Goal: Task Accomplishment & Management: Use online tool/utility

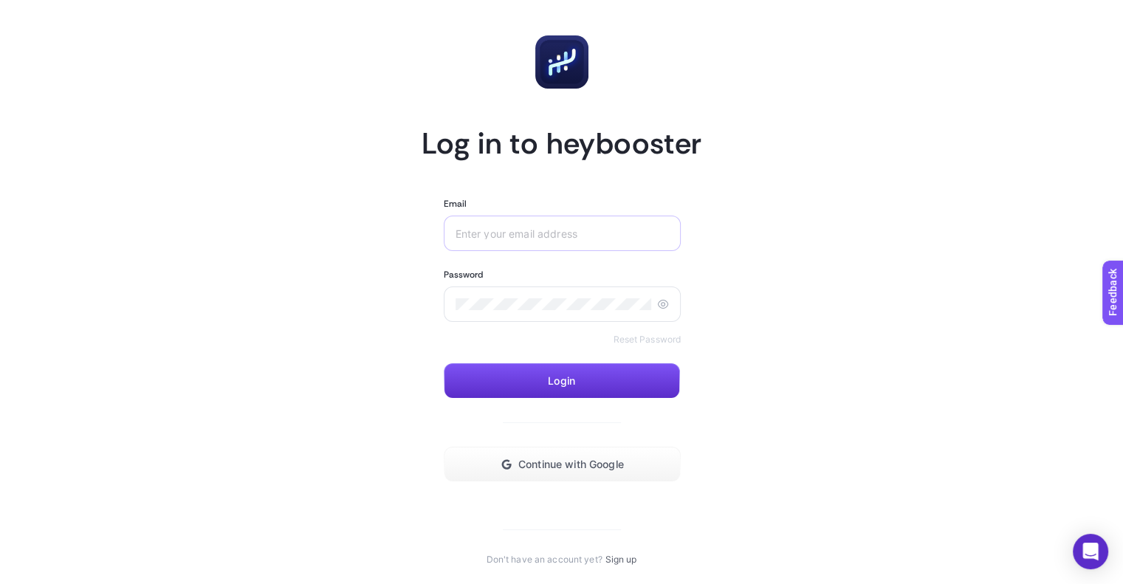
click at [576, 224] on div at bounding box center [563, 233] width 238 height 35
click at [533, 453] on button "Continue with Google" at bounding box center [563, 464] width 238 height 35
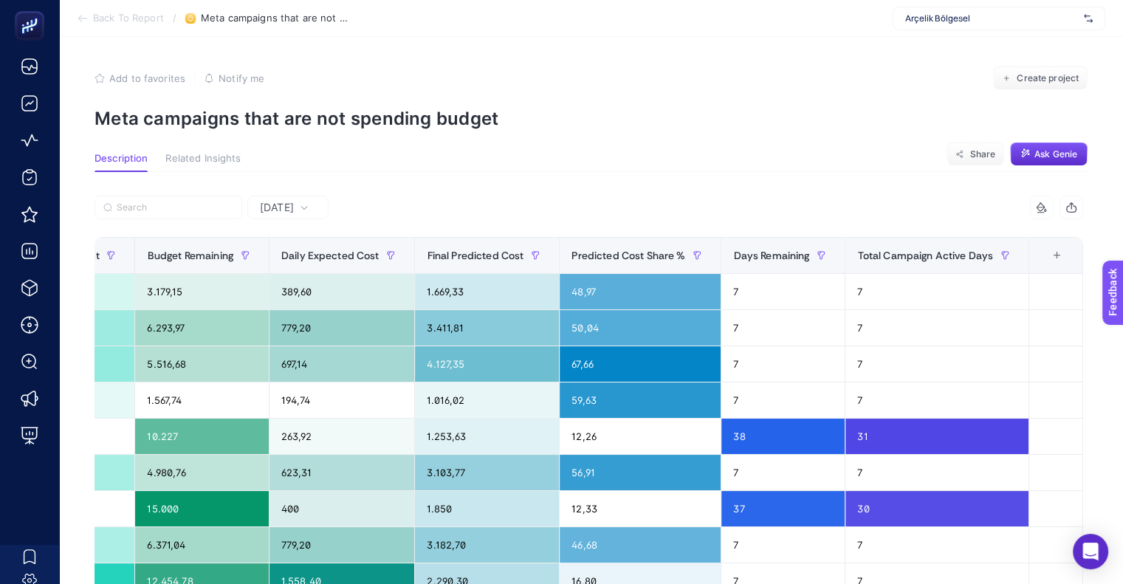
scroll to position [365, 0]
